Goal: Check status: Check status

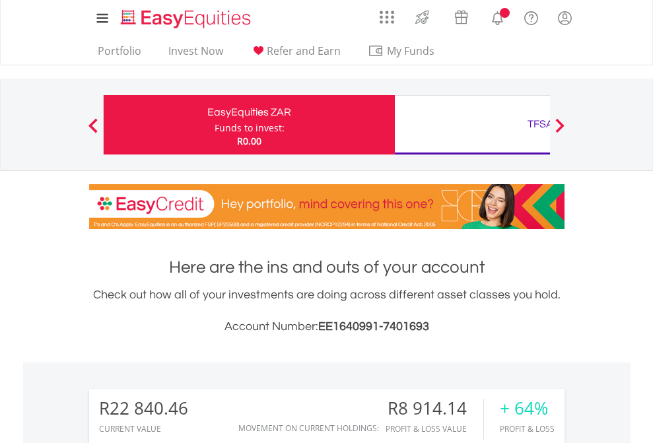
scroll to position [127, 207]
click at [214, 125] on div "Funds to invest:" at bounding box center [249, 127] width 70 height 13
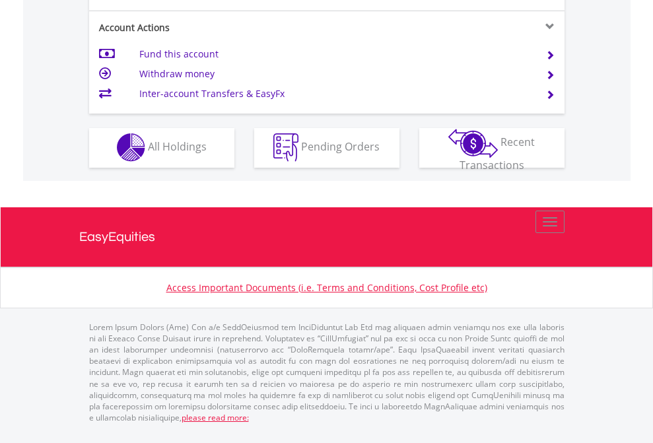
scroll to position [1234, 0]
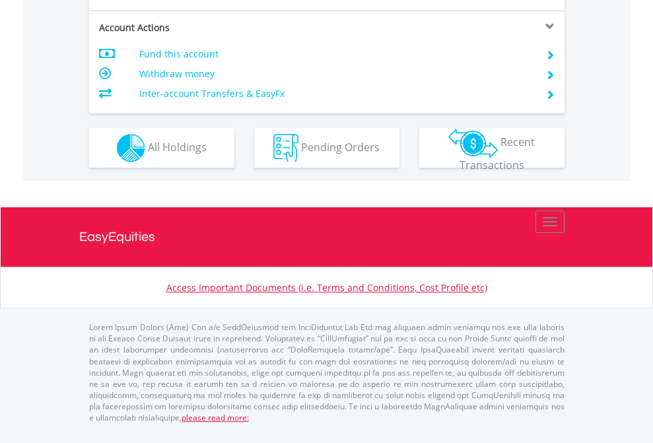
scroll to position [1178, 0]
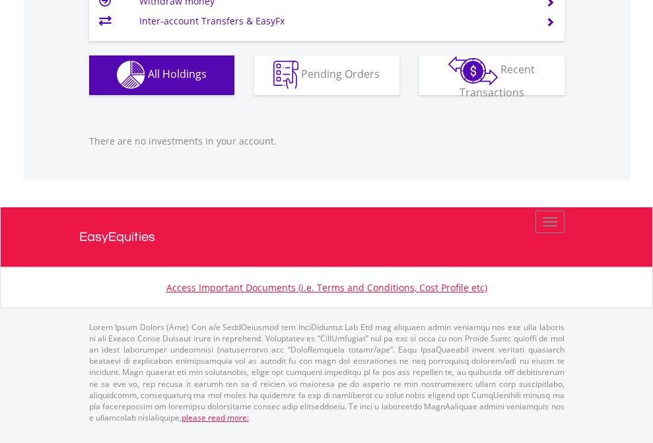
scroll to position [1306, 0]
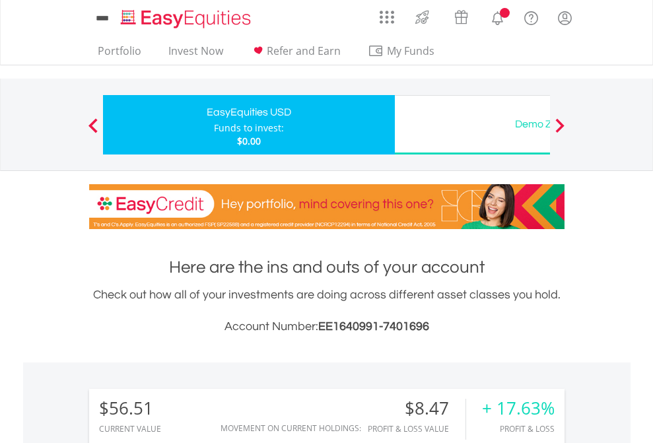
scroll to position [127, 207]
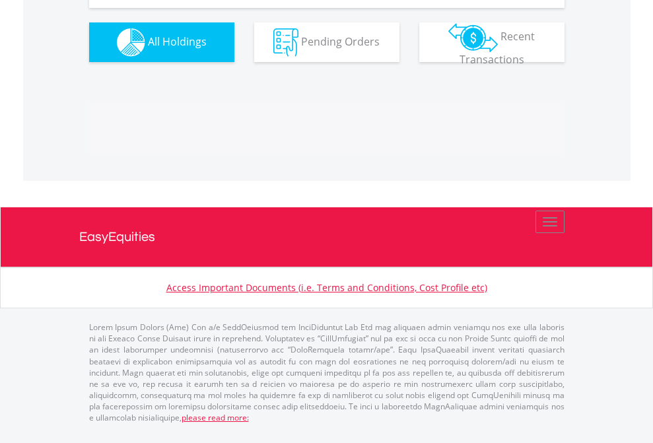
scroll to position [1494, 0]
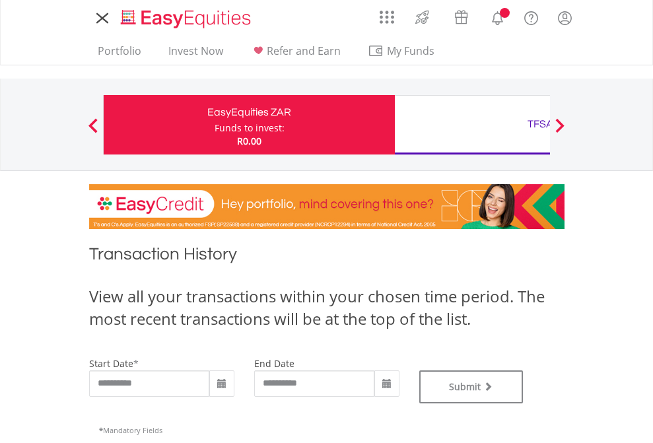
type input "**********"
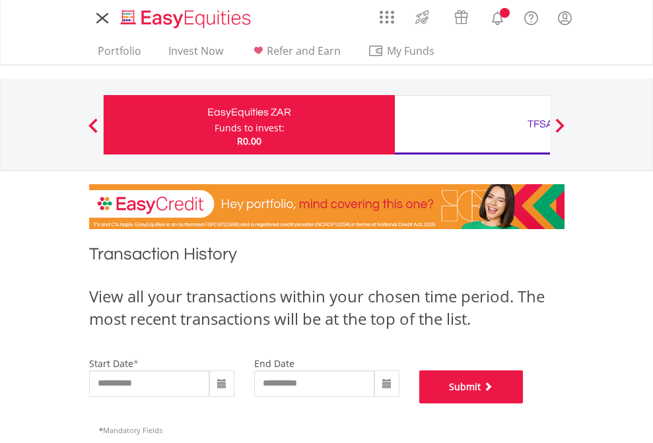
click at [523, 403] on button "Submit" at bounding box center [471, 386] width 104 height 33
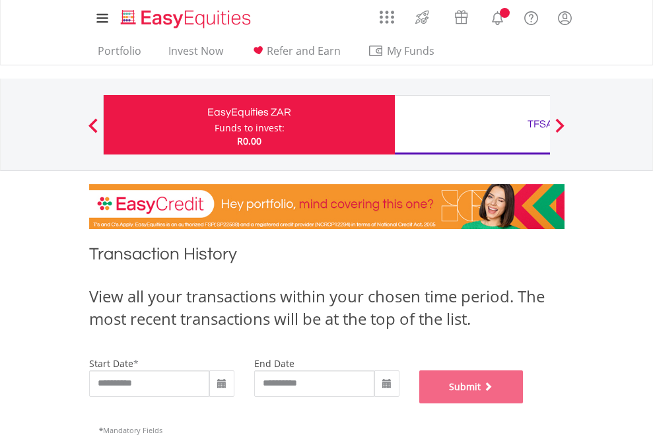
scroll to position [535, 0]
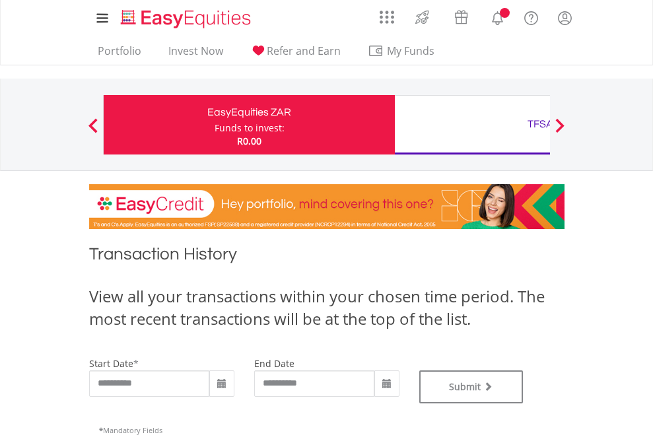
click at [472, 125] on div "TFSA" at bounding box center [540, 124] width 275 height 18
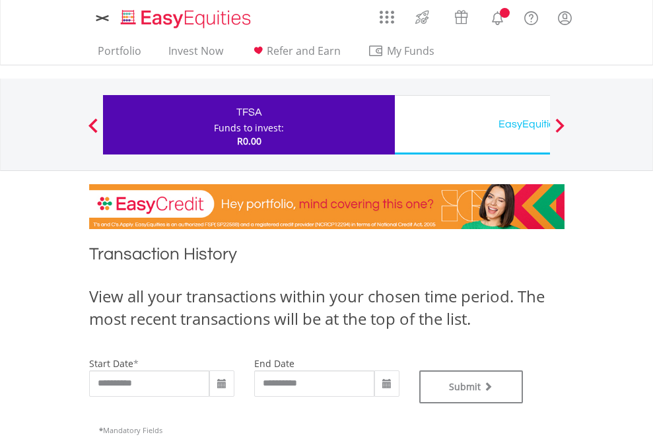
type input "**********"
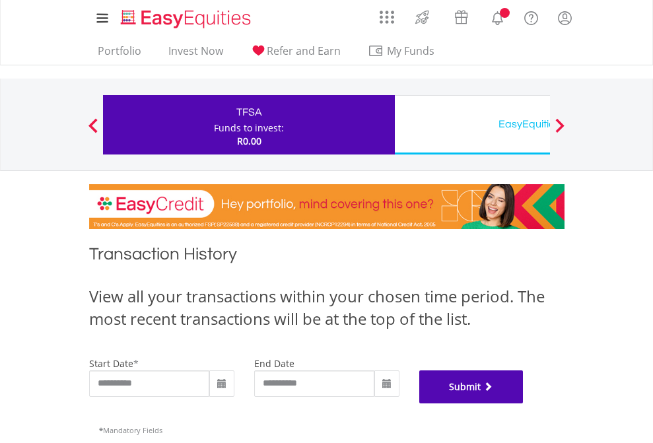
click at [523, 403] on button "Submit" at bounding box center [471, 386] width 104 height 33
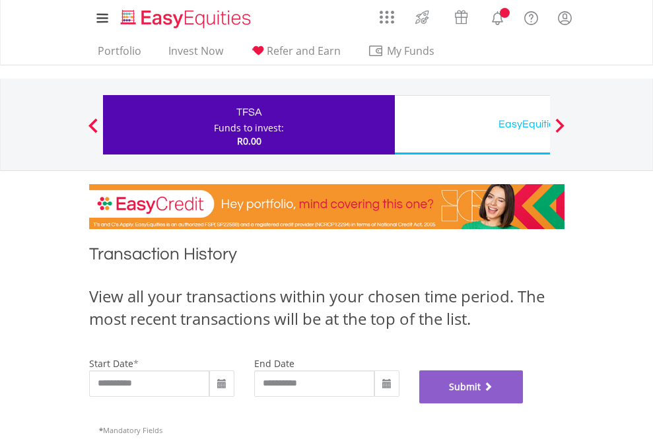
scroll to position [535, 0]
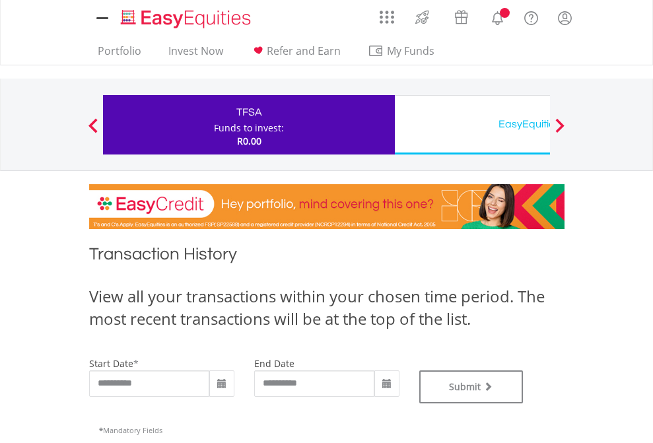
click at [472, 125] on div "EasyEquities USD" at bounding box center [540, 124] width 275 height 18
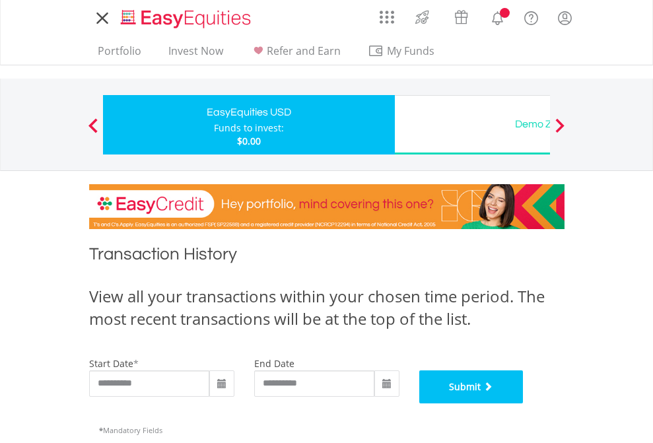
click at [523, 403] on button "Submit" at bounding box center [471, 386] width 104 height 33
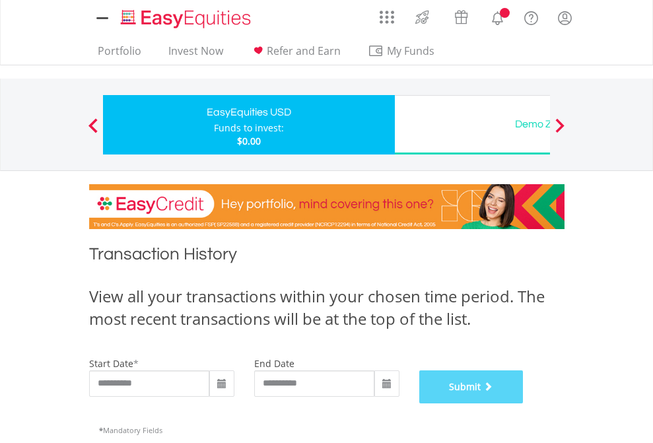
scroll to position [535, 0]
